Goal: Find specific page/section: Find specific page/section

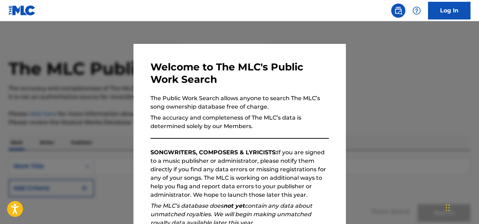
scroll to position [100, 0]
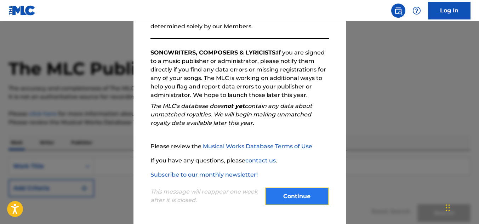
click at [288, 198] on button "Continue" at bounding box center [297, 197] width 64 height 18
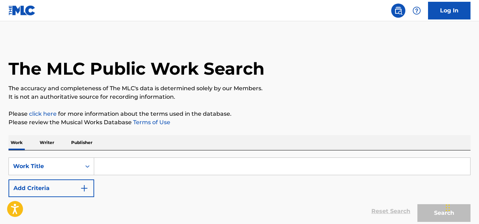
click at [46, 142] on p "Writer" at bounding box center [47, 142] width 19 height 15
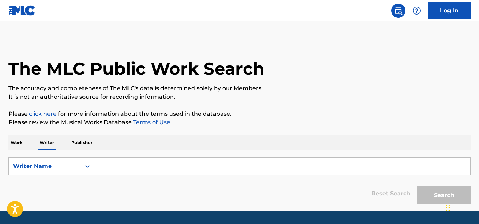
click at [79, 141] on p "Publisher" at bounding box center [81, 142] width 25 height 15
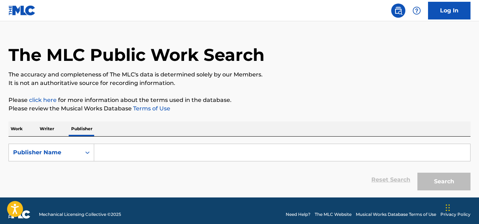
scroll to position [21, 0]
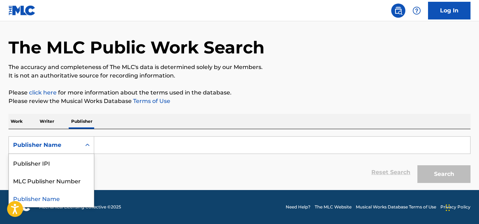
click at [79, 141] on div "Publisher Name" at bounding box center [45, 144] width 72 height 13
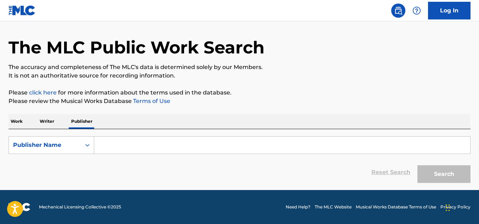
click at [15, 123] on p "Work" at bounding box center [16, 121] width 16 height 15
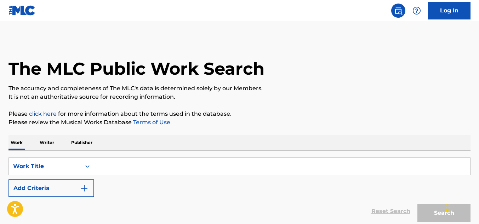
click at [34, 115] on link "click here" at bounding box center [43, 113] width 28 height 7
click at [398, 11] on img at bounding box center [398, 10] width 8 height 8
